Goal: Task Accomplishment & Management: Manage account settings

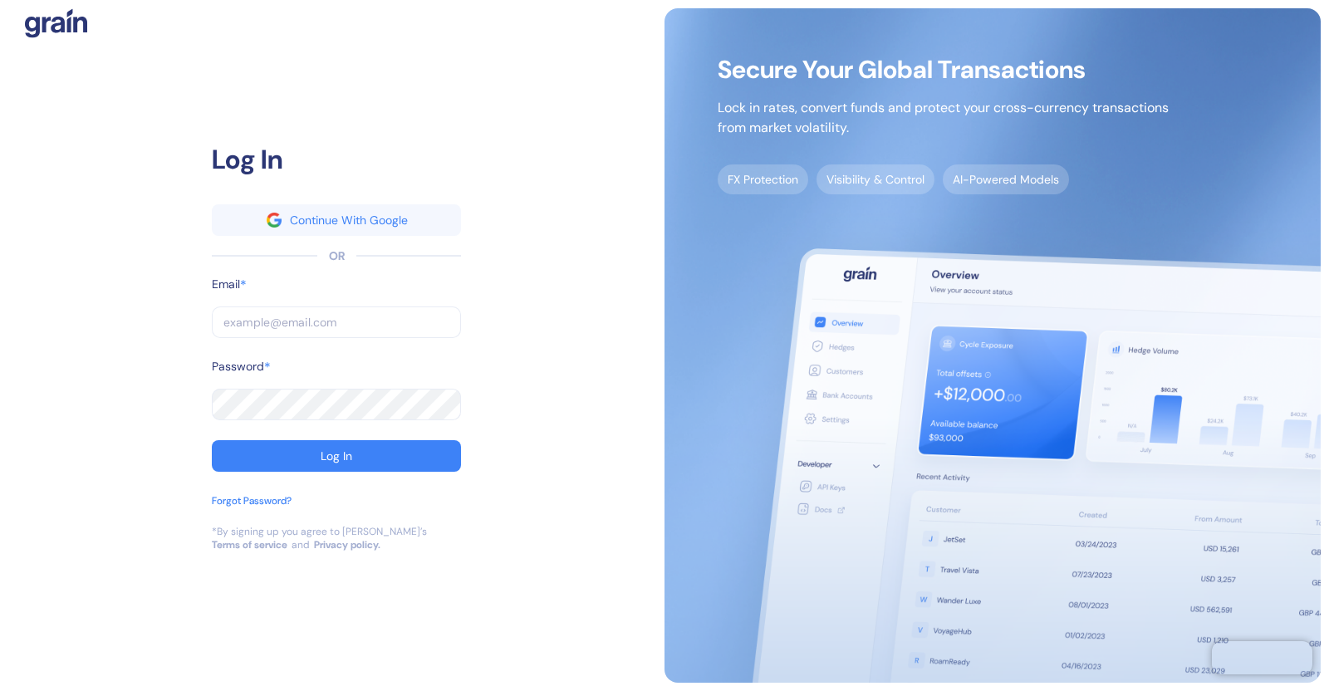
type input "[EMAIL_ADDRESS][DOMAIN_NAME]"
drag, startPoint x: 398, startPoint y: 327, endPoint x: 413, endPoint y: 326, distance: 15.0
click at [398, 327] on input "[EMAIL_ADDRESS][DOMAIN_NAME]" at bounding box center [336, 323] width 249 height 32
click at [415, 321] on input "[EMAIL_ADDRESS][DOMAIN_NAME]" at bounding box center [336, 323] width 249 height 32
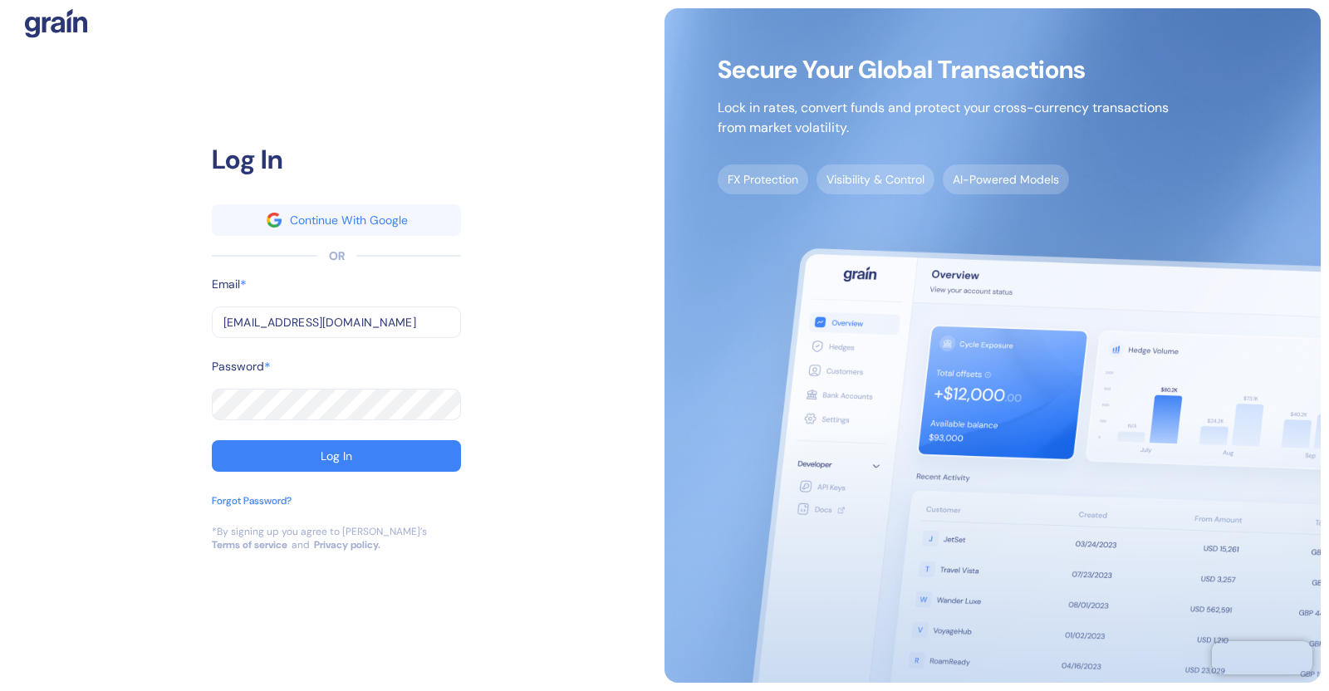
type input "[EMAIL_ADDRESS][DOMAIN_NAME]"
